Goal: Task Accomplishment & Management: Manage account settings

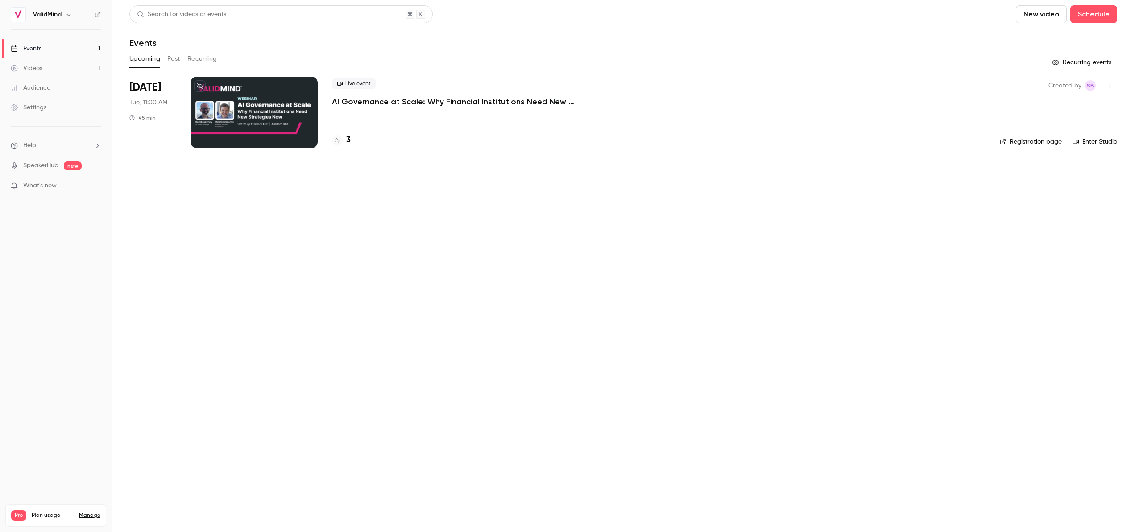
click at [264, 107] on div at bounding box center [253, 112] width 127 height 71
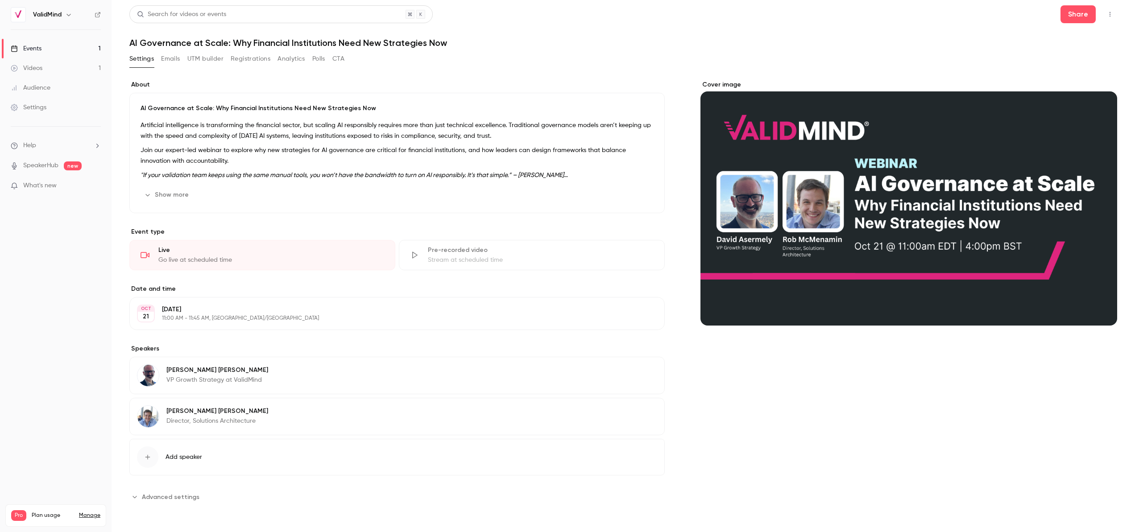
click at [245, 58] on button "Registrations" at bounding box center [251, 59] width 40 height 14
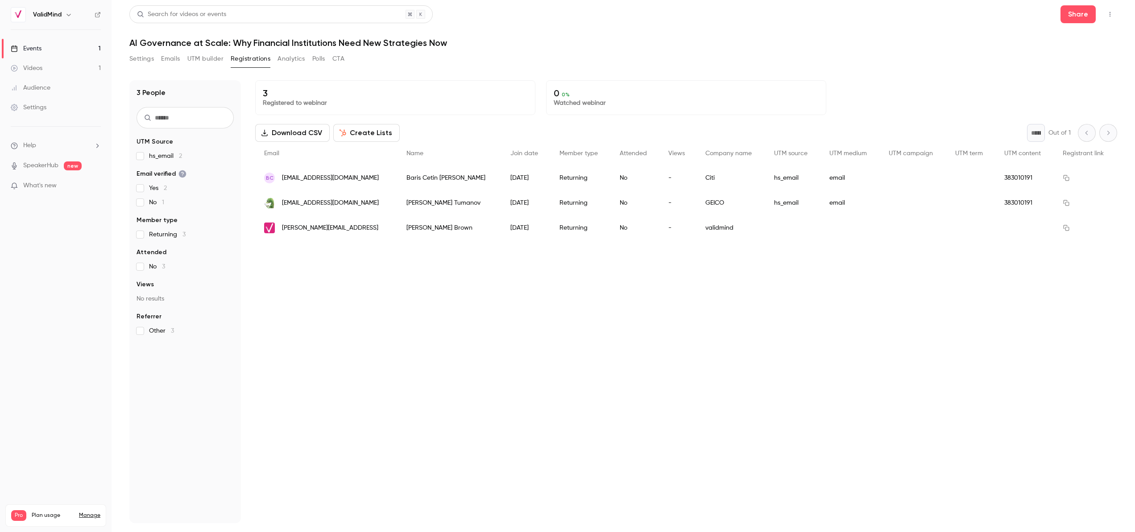
click at [138, 64] on button "Settings" at bounding box center [141, 59] width 25 height 14
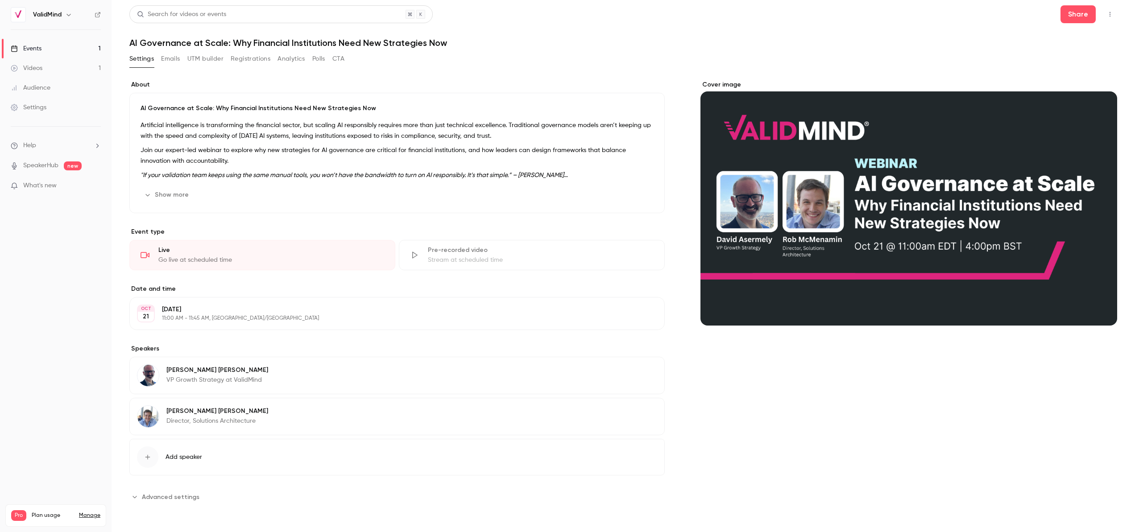
click at [464, 126] on p "Artificial intelligence is transforming the financial sector, but scaling AI re…" at bounding box center [396, 130] width 513 height 21
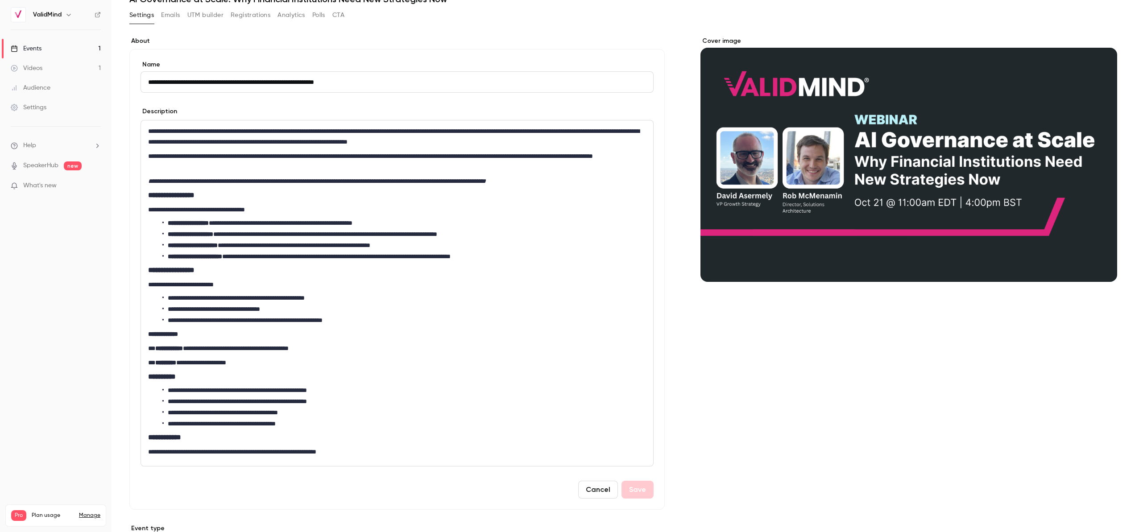
scroll to position [46, 0]
